Goal: Entertainment & Leisure: Consume media (video, audio)

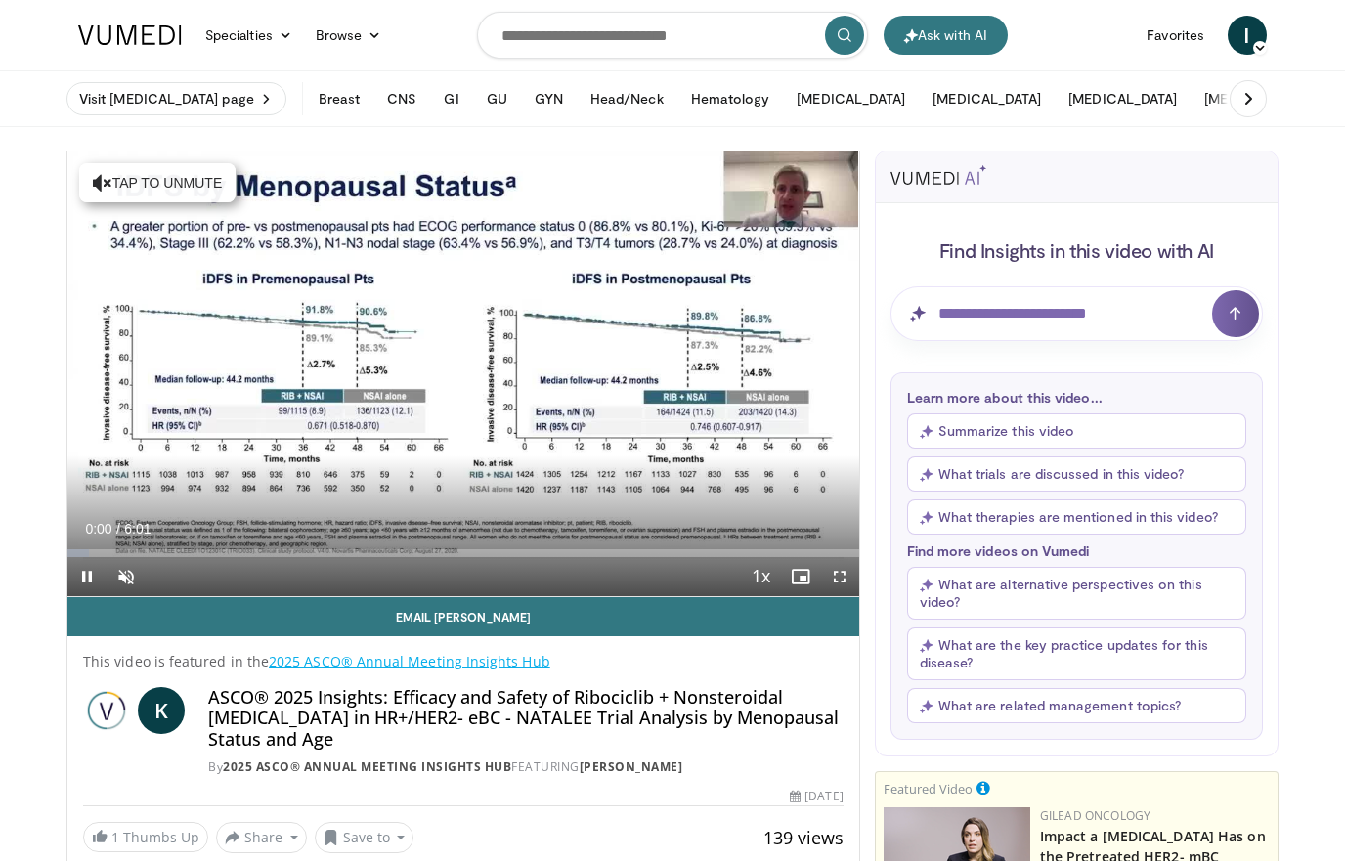
click at [143, 562] on span "Video Player" at bounding box center [126, 576] width 39 height 39
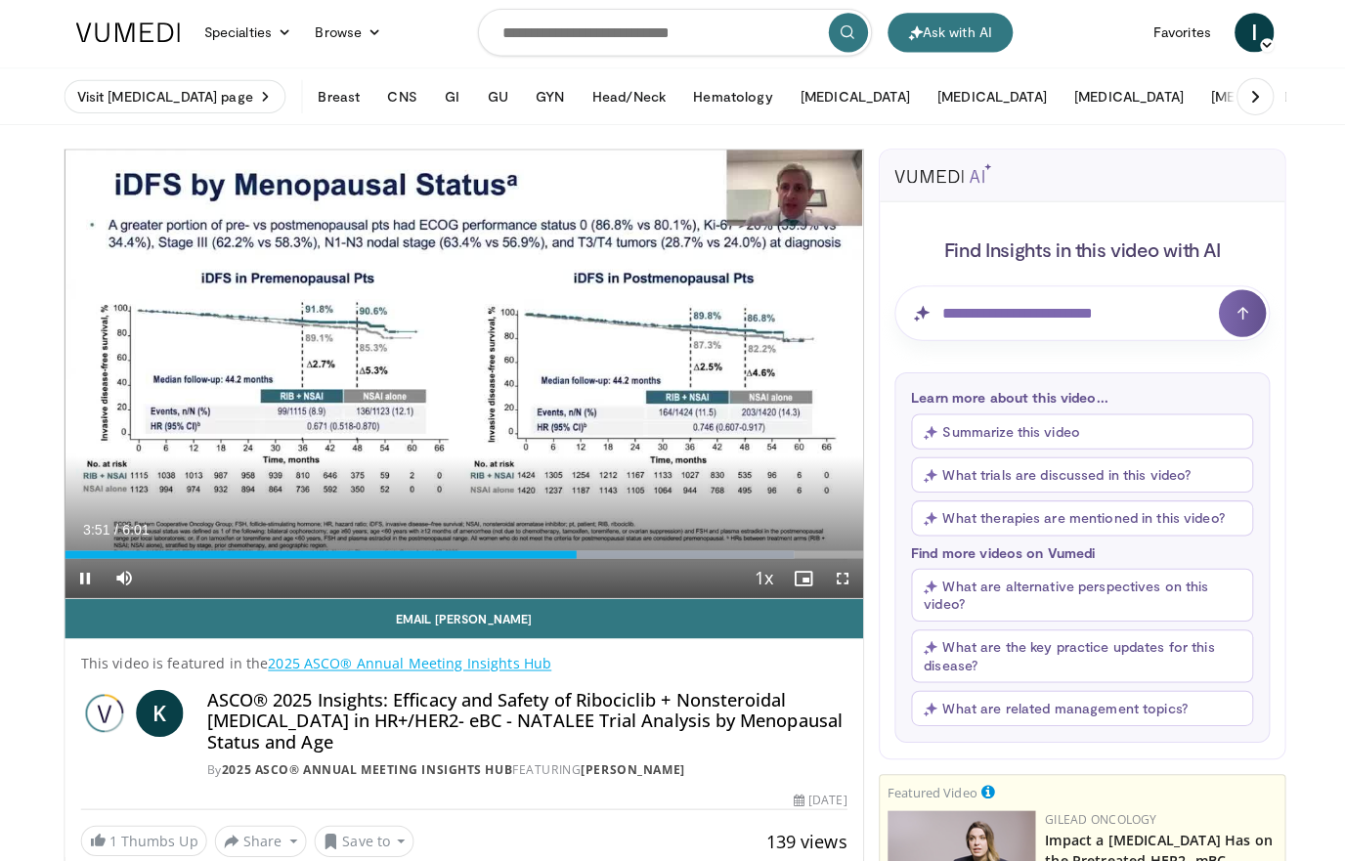
scroll to position [4, 0]
